Goal: Go to known website

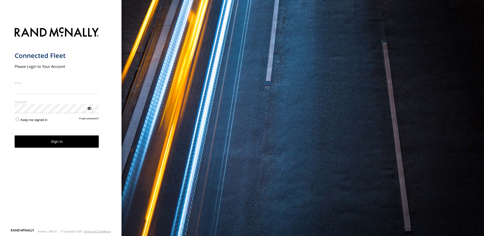
type input "**********"
click at [78, 147] on button "Sign in" at bounding box center [57, 141] width 84 height 12
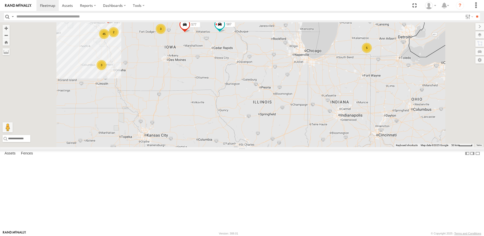
click at [166, 34] on div "3" at bounding box center [161, 29] width 10 height 10
